Goal: Task Accomplishment & Management: Complete application form

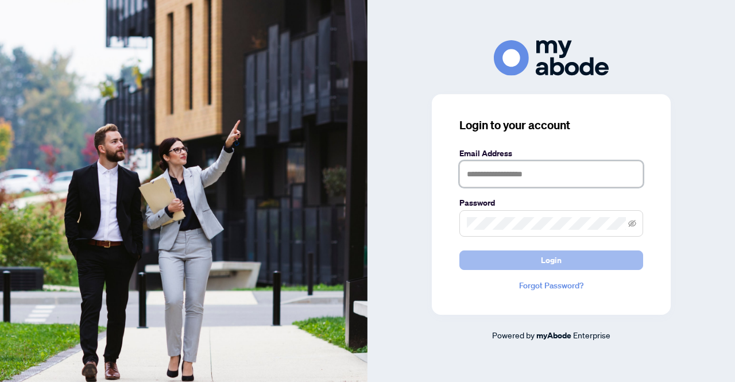
type input "**********"
click at [581, 258] on button "Login" at bounding box center [551, 260] width 184 height 20
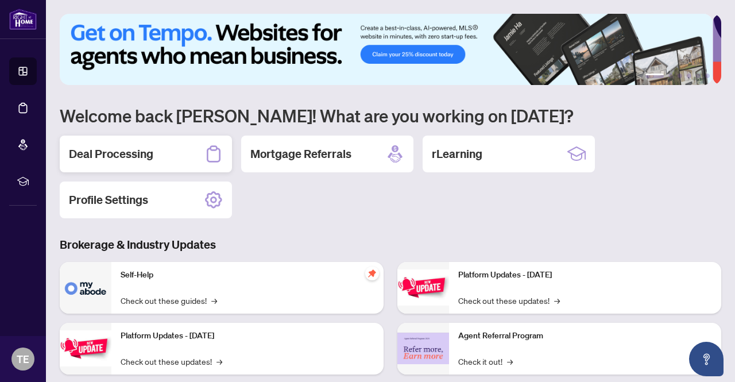
click at [115, 160] on div "Deal Processing" at bounding box center [146, 154] width 172 height 37
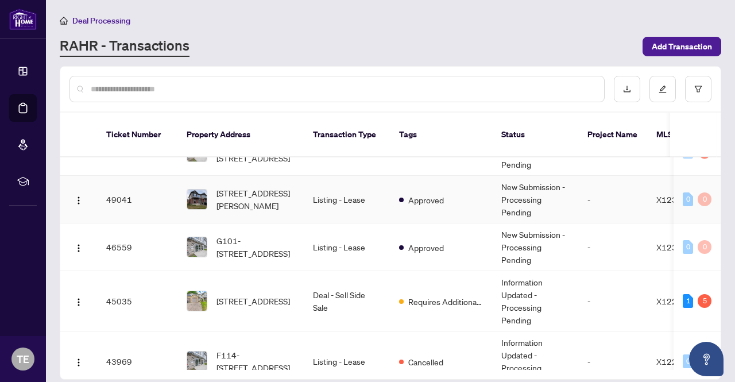
scroll to position [115, 0]
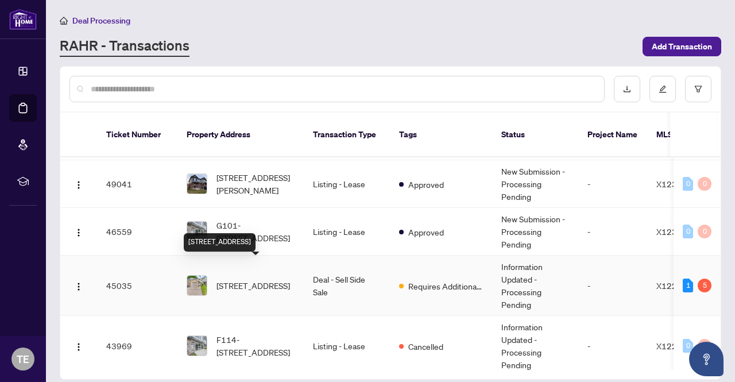
click at [256, 279] on span "[STREET_ADDRESS]" at bounding box center [254, 285] width 74 height 13
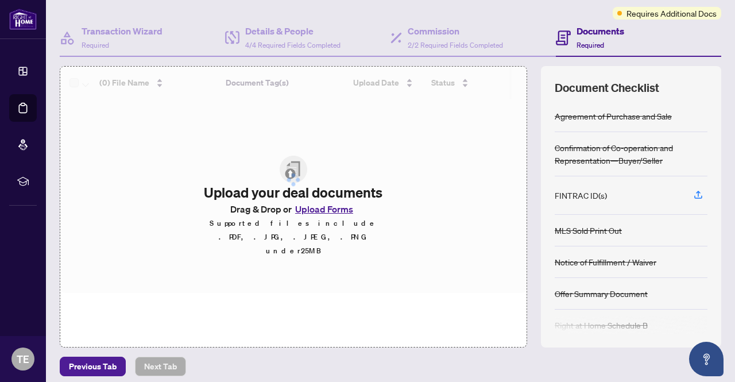
scroll to position [97, 0]
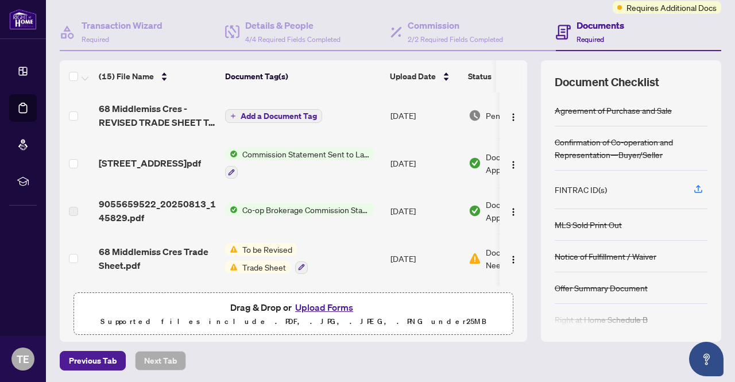
click at [326, 302] on button "Upload Forms" at bounding box center [324, 307] width 65 height 15
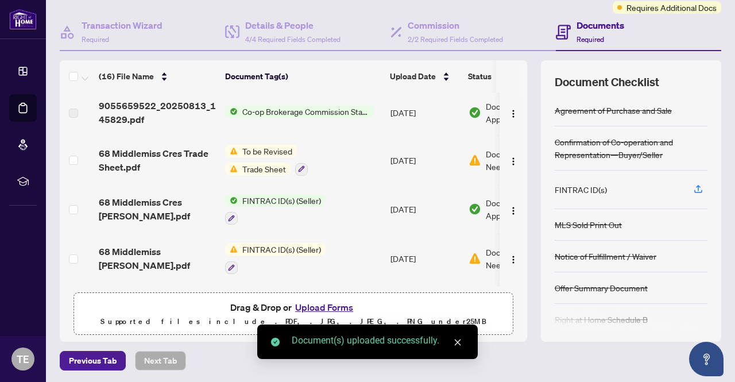
scroll to position [172, 0]
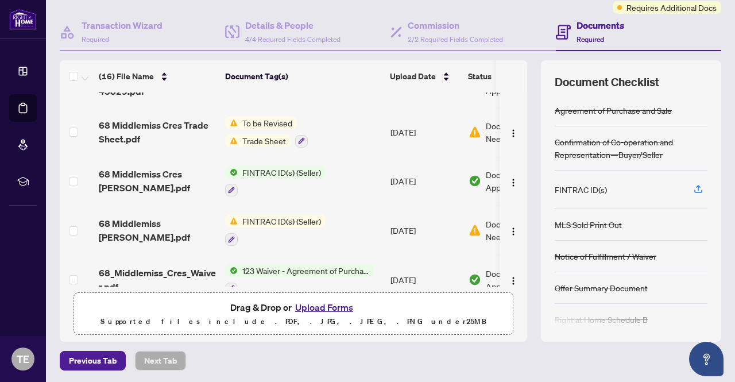
click at [269, 303] on span "Drag & Drop or Upload Forms" at bounding box center [293, 307] width 126 height 15
click at [306, 304] on button "Upload Forms" at bounding box center [324, 307] width 65 height 15
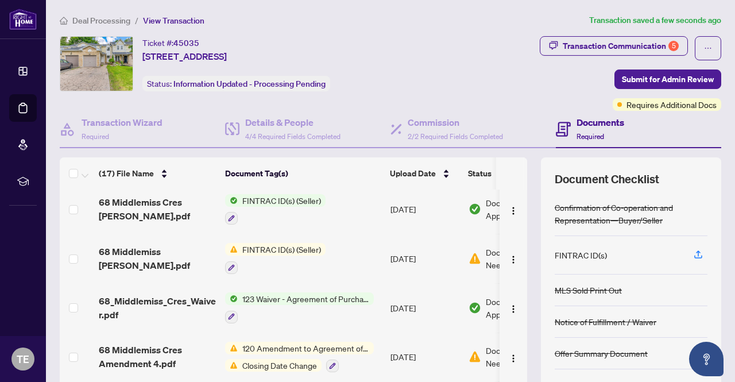
scroll to position [0, 0]
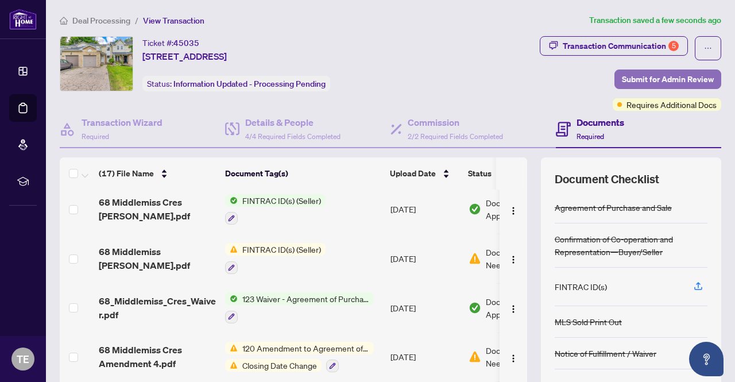
click at [633, 75] on span "Submit for Admin Review" at bounding box center [668, 79] width 92 height 18
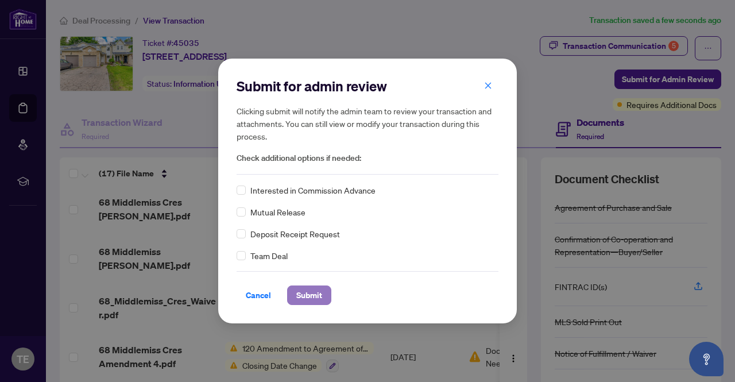
click at [298, 298] on span "Submit" at bounding box center [309, 295] width 26 height 18
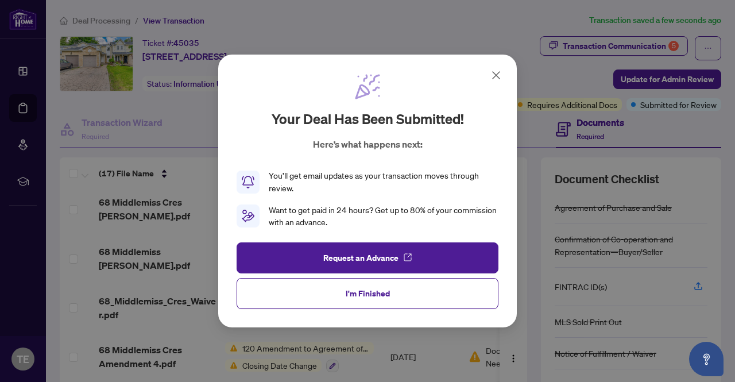
click at [376, 290] on span "I'm Finished" at bounding box center [368, 293] width 44 height 18
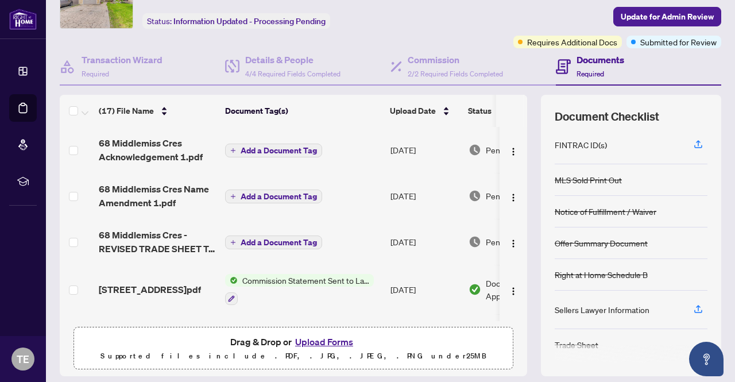
scroll to position [97, 0]
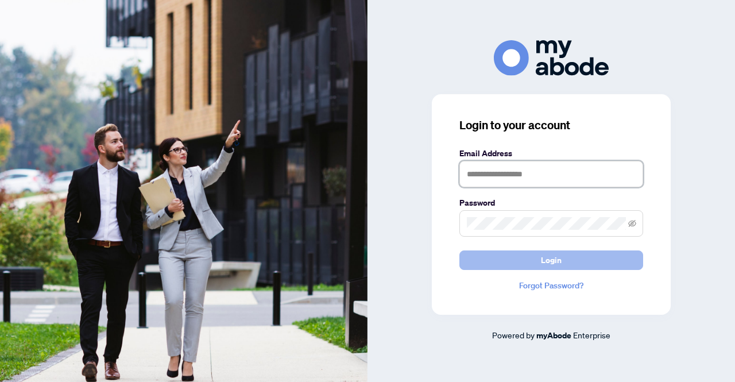
type input "**********"
click at [544, 254] on span "Login" at bounding box center [551, 260] width 21 height 18
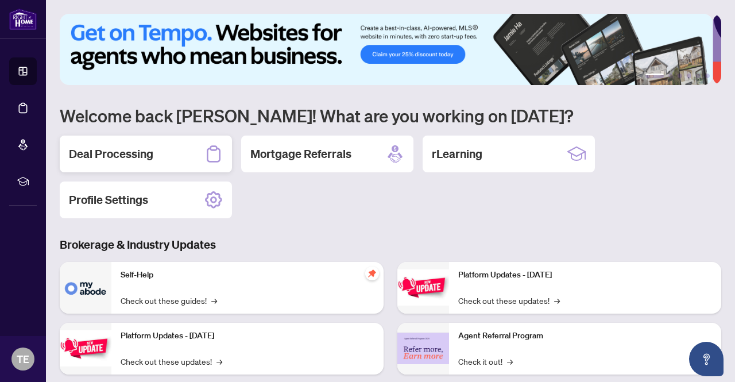
click at [150, 158] on h2 "Deal Processing" at bounding box center [111, 154] width 84 height 16
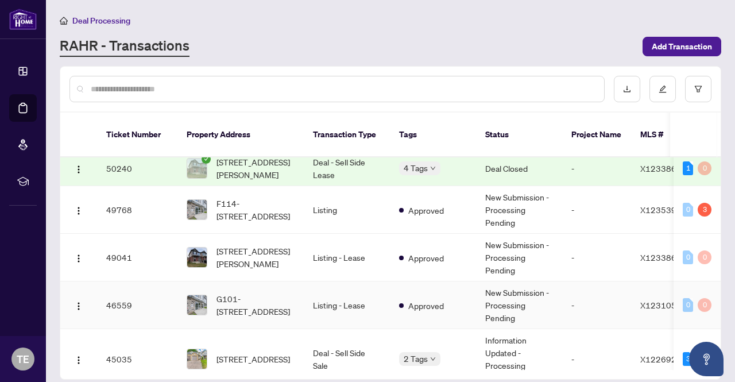
scroll to position [115, 0]
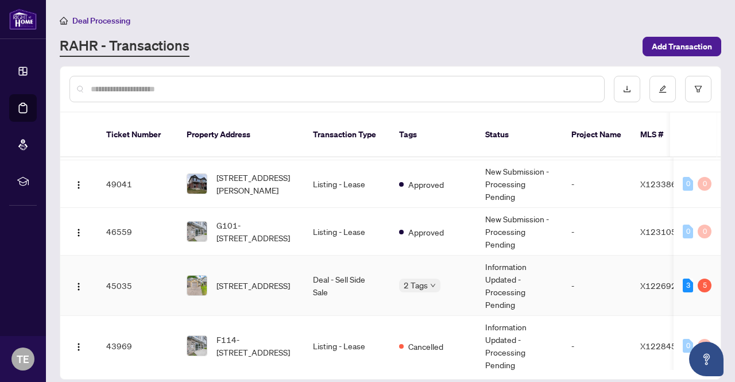
click at [338, 264] on td "Deal - Sell Side Sale" at bounding box center [347, 286] width 86 height 60
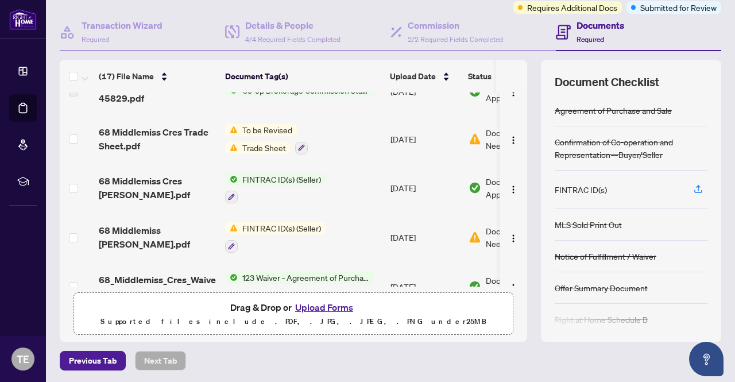
scroll to position [230, 0]
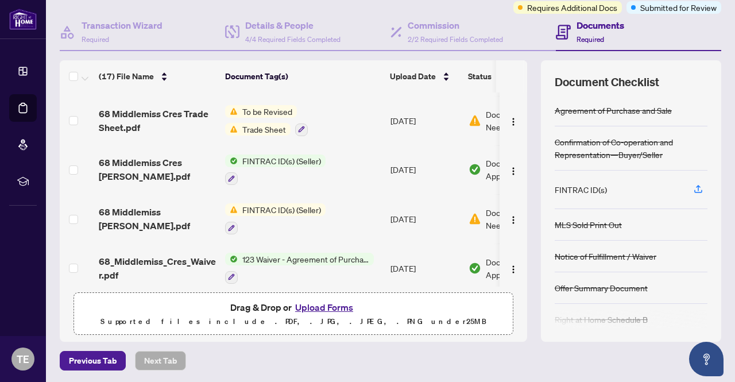
click at [290, 196] on td "FINTRAC ID(s) (Seller)" at bounding box center [303, 218] width 165 height 49
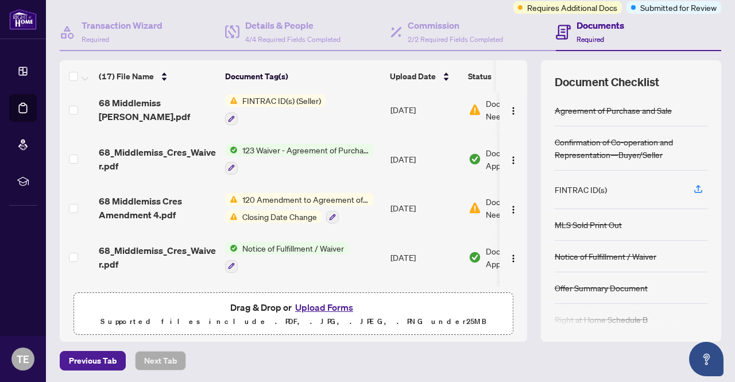
scroll to position [278, 0]
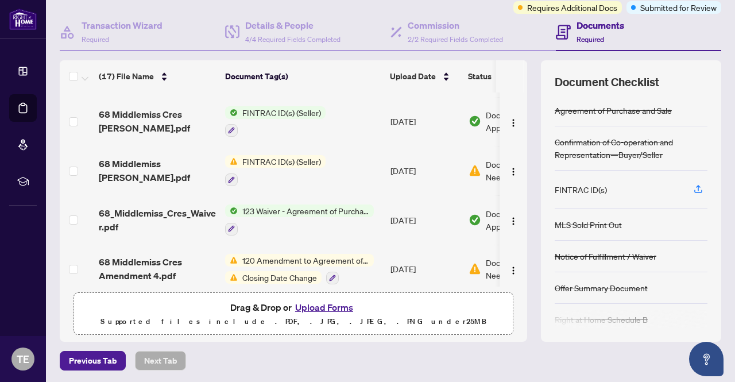
click at [263, 161] on span "FINTRAC ID(s) (Seller)" at bounding box center [282, 161] width 88 height 13
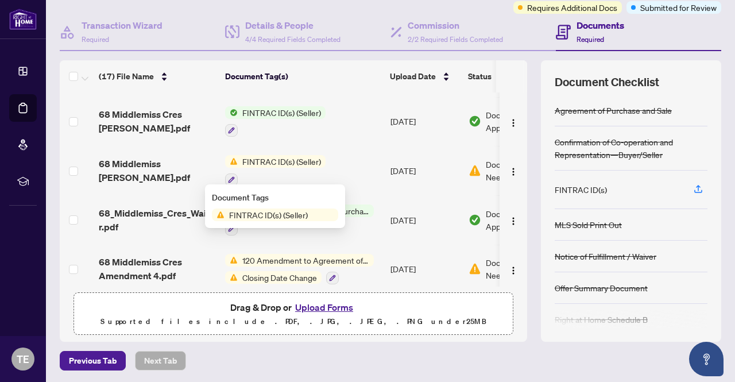
click at [279, 213] on span "FINTRAC ID(s) (Seller)" at bounding box center [269, 214] width 88 height 13
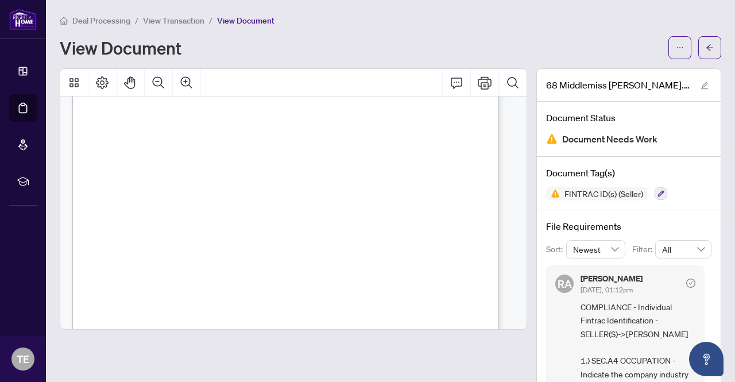
scroll to position [230, 0]
click at [678, 45] on button "button" at bounding box center [680, 47] width 23 height 23
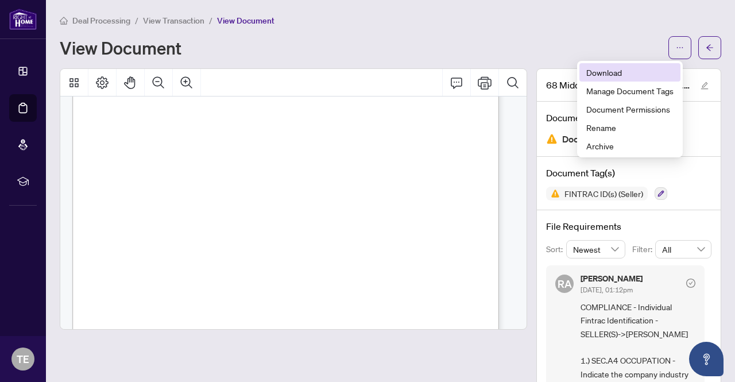
click at [594, 75] on span "Download" at bounding box center [629, 72] width 87 height 13
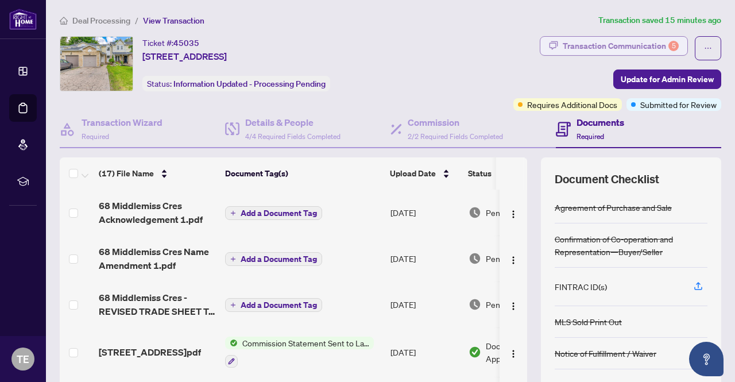
click at [630, 50] on div "Transaction Communication 5" at bounding box center [621, 46] width 116 height 18
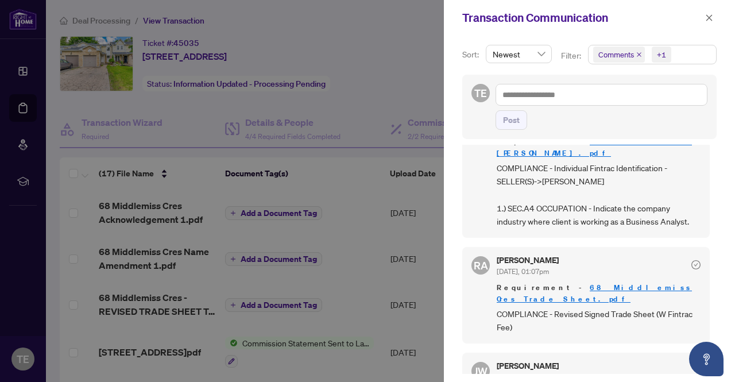
scroll to position [234, 0]
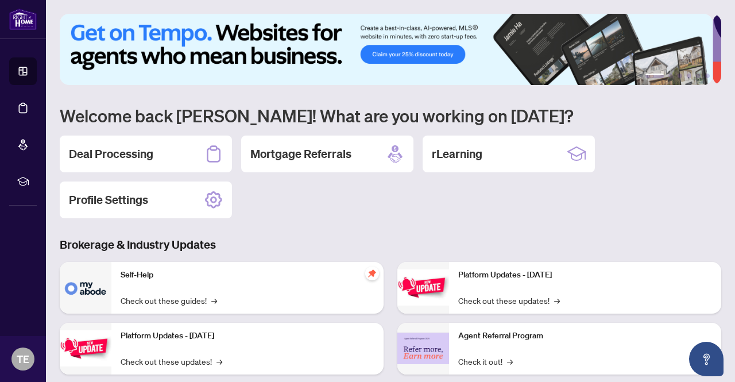
click at [143, 159] on h2 "Deal Processing" at bounding box center [111, 154] width 84 height 16
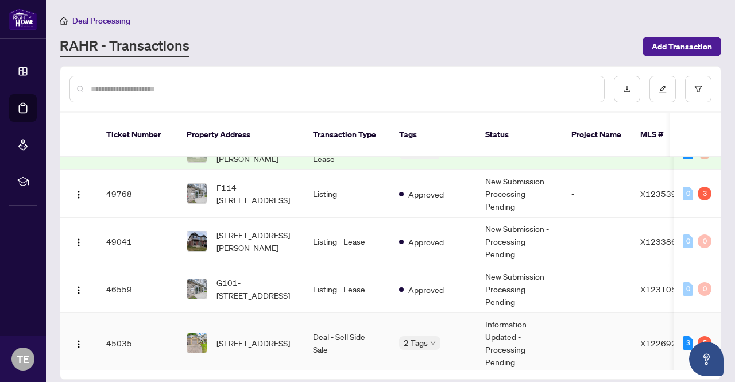
scroll to position [115, 0]
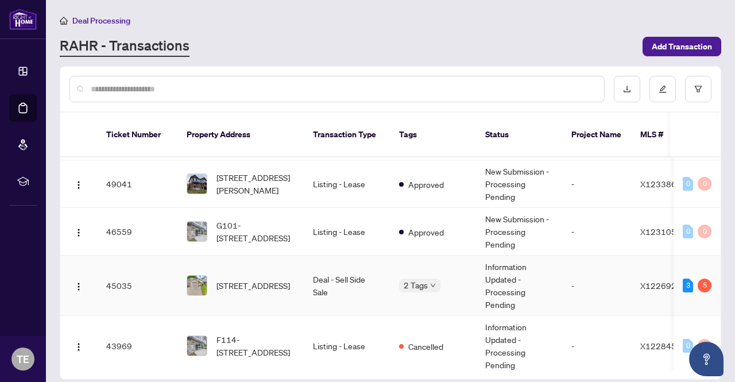
click at [326, 269] on td "Deal - Sell Side Sale" at bounding box center [347, 286] width 86 height 60
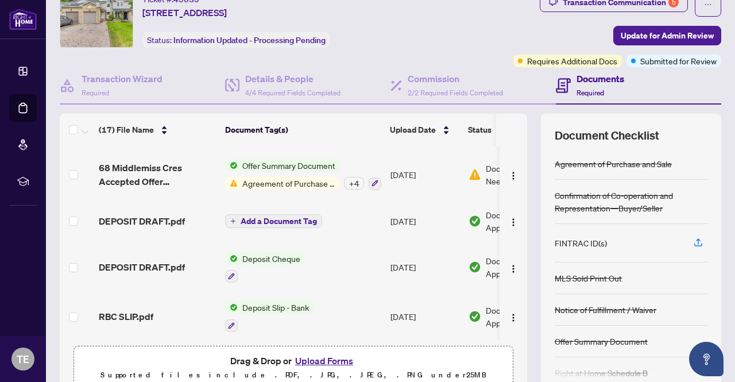
scroll to position [97, 0]
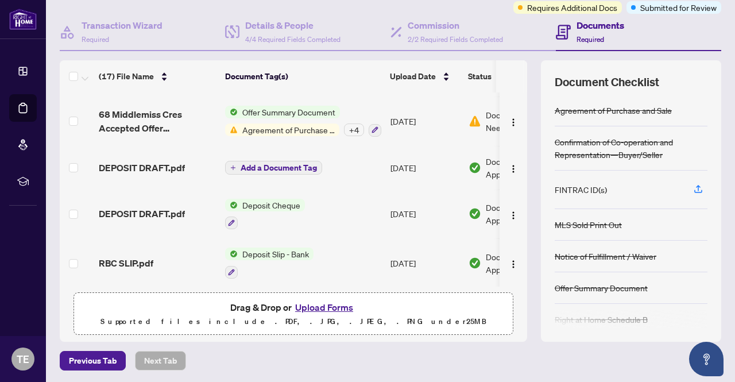
click at [318, 310] on button "Upload Forms" at bounding box center [324, 307] width 65 height 15
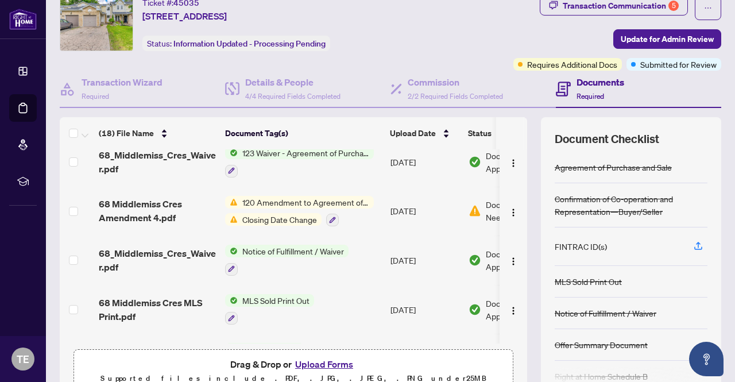
scroll to position [0, 0]
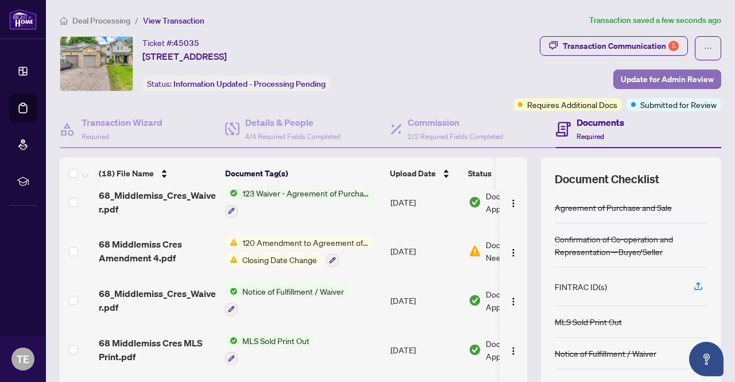
click at [651, 81] on span "Update for Admin Review" at bounding box center [667, 79] width 93 height 18
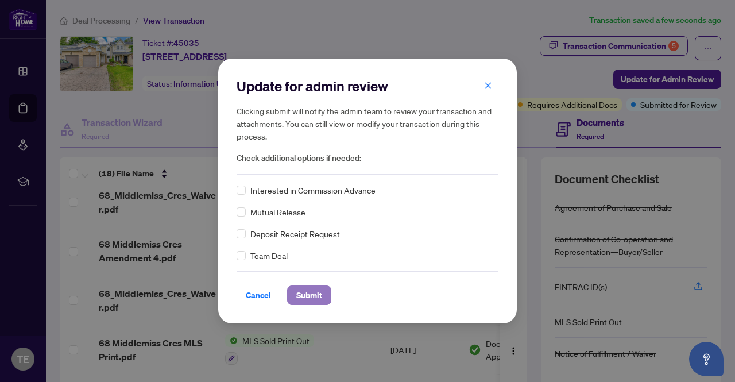
click at [310, 298] on span "Submit" at bounding box center [309, 295] width 26 height 18
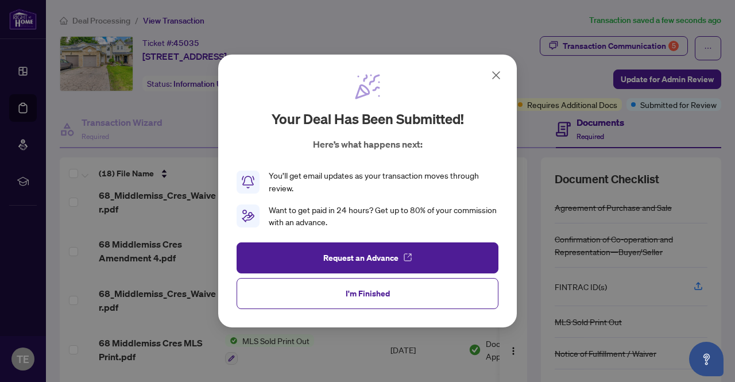
drag, startPoint x: 360, startPoint y: 302, endPoint x: 357, endPoint y: 311, distance: 9.1
click at [359, 304] on button "I'm Finished" at bounding box center [368, 293] width 262 height 31
